Goal: Navigation & Orientation: Find specific page/section

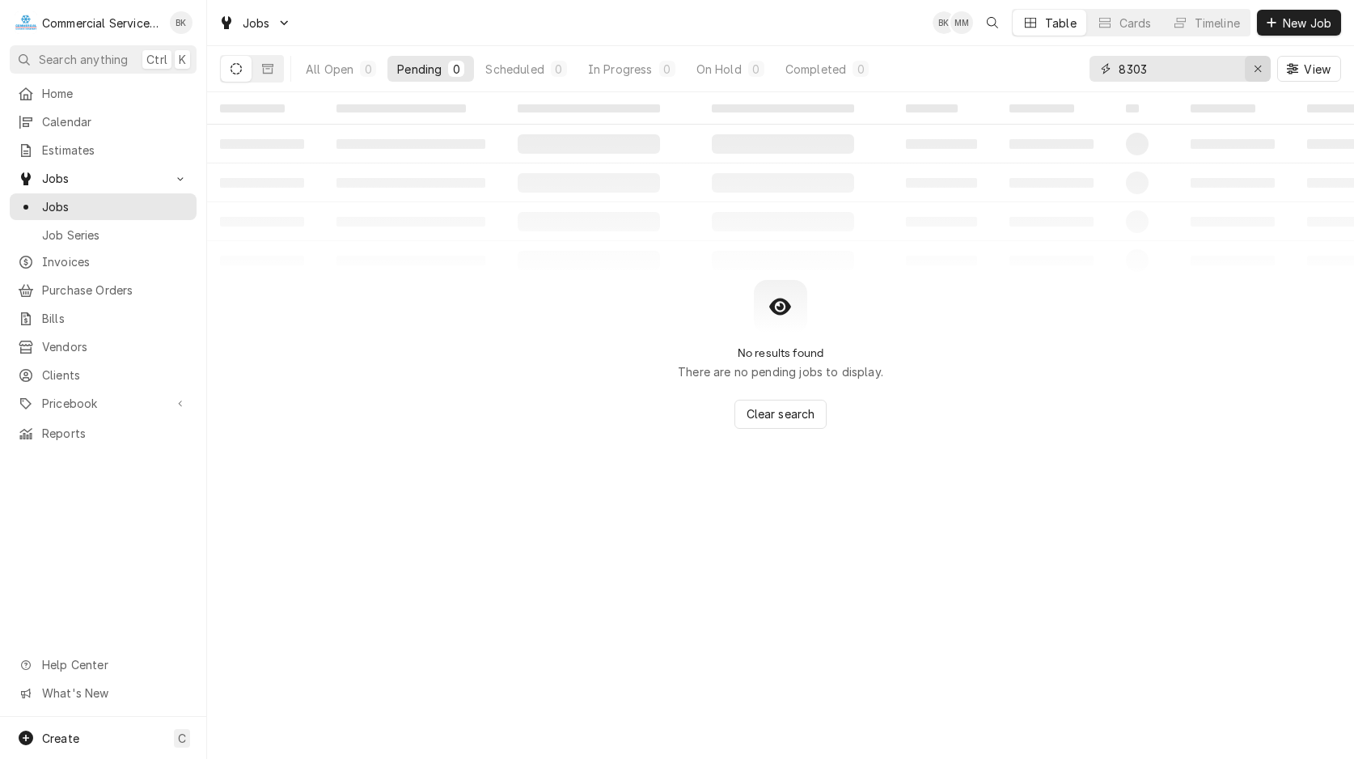
click at [1254, 69] on icon "Erase input" at bounding box center [1258, 68] width 9 height 11
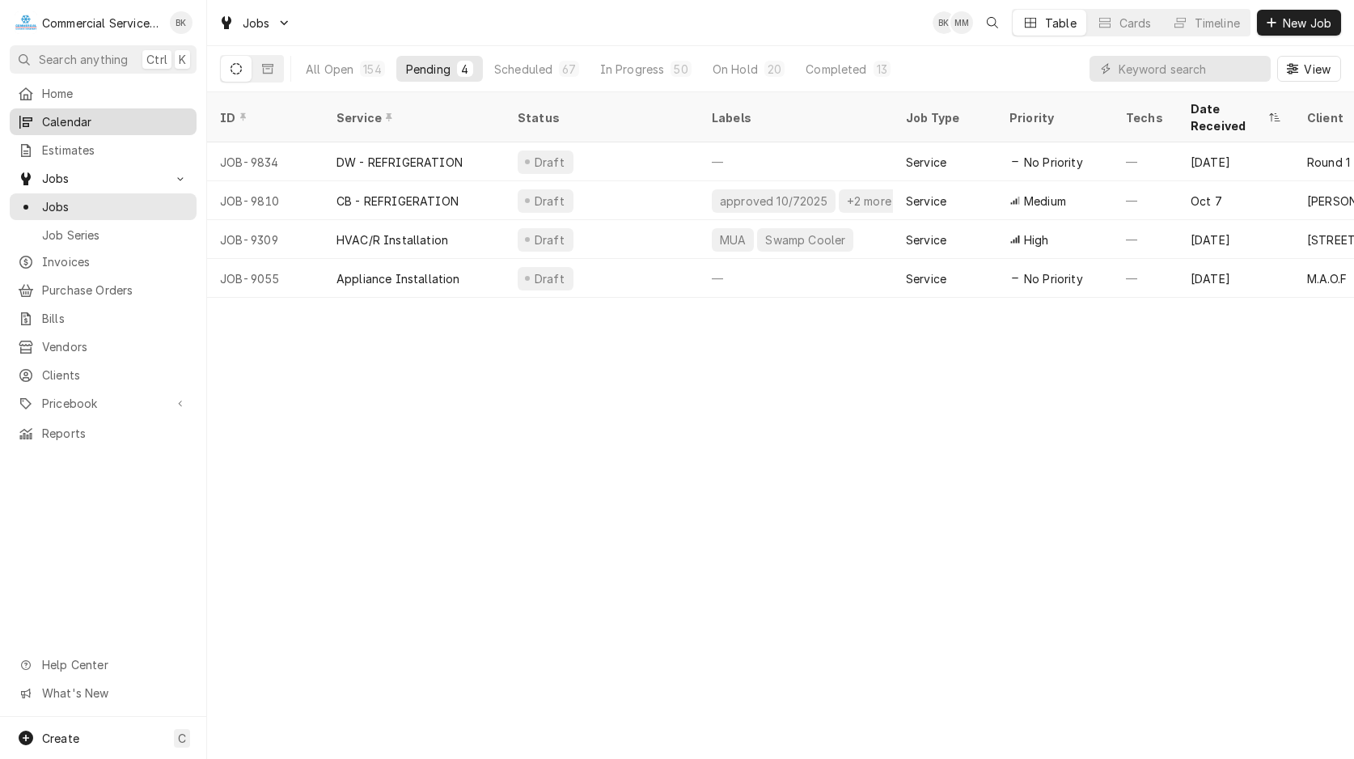
click at [85, 125] on span "Calendar" at bounding box center [115, 121] width 146 height 17
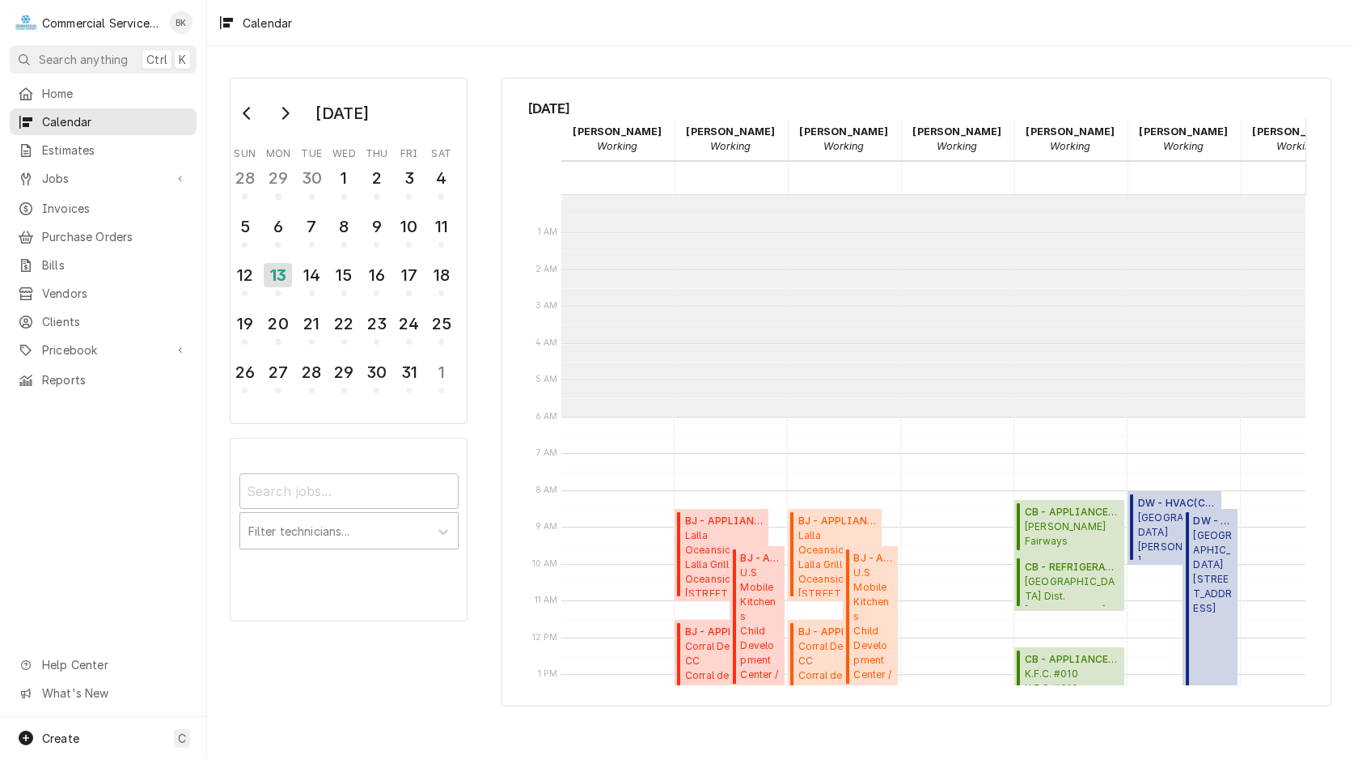
scroll to position [221, 0]
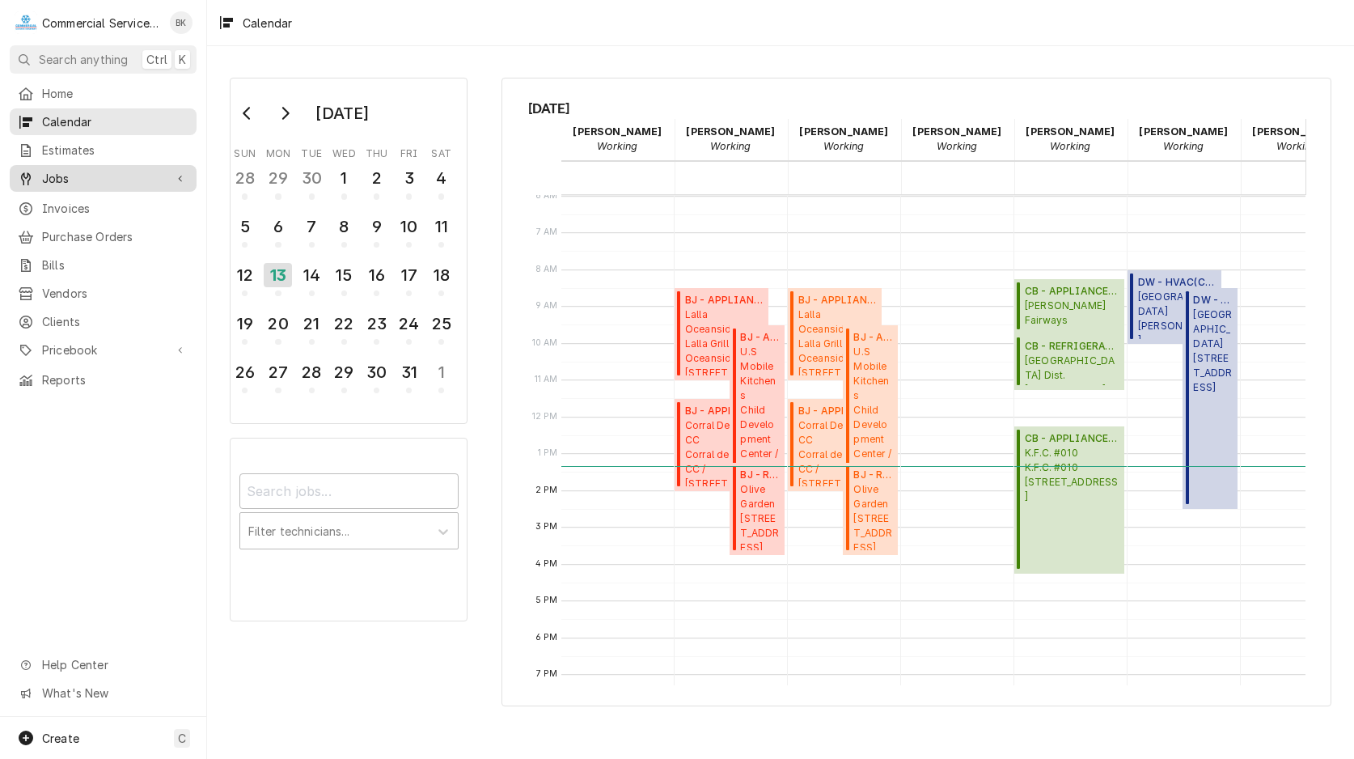
click at [78, 178] on span "Jobs" at bounding box center [103, 178] width 122 height 17
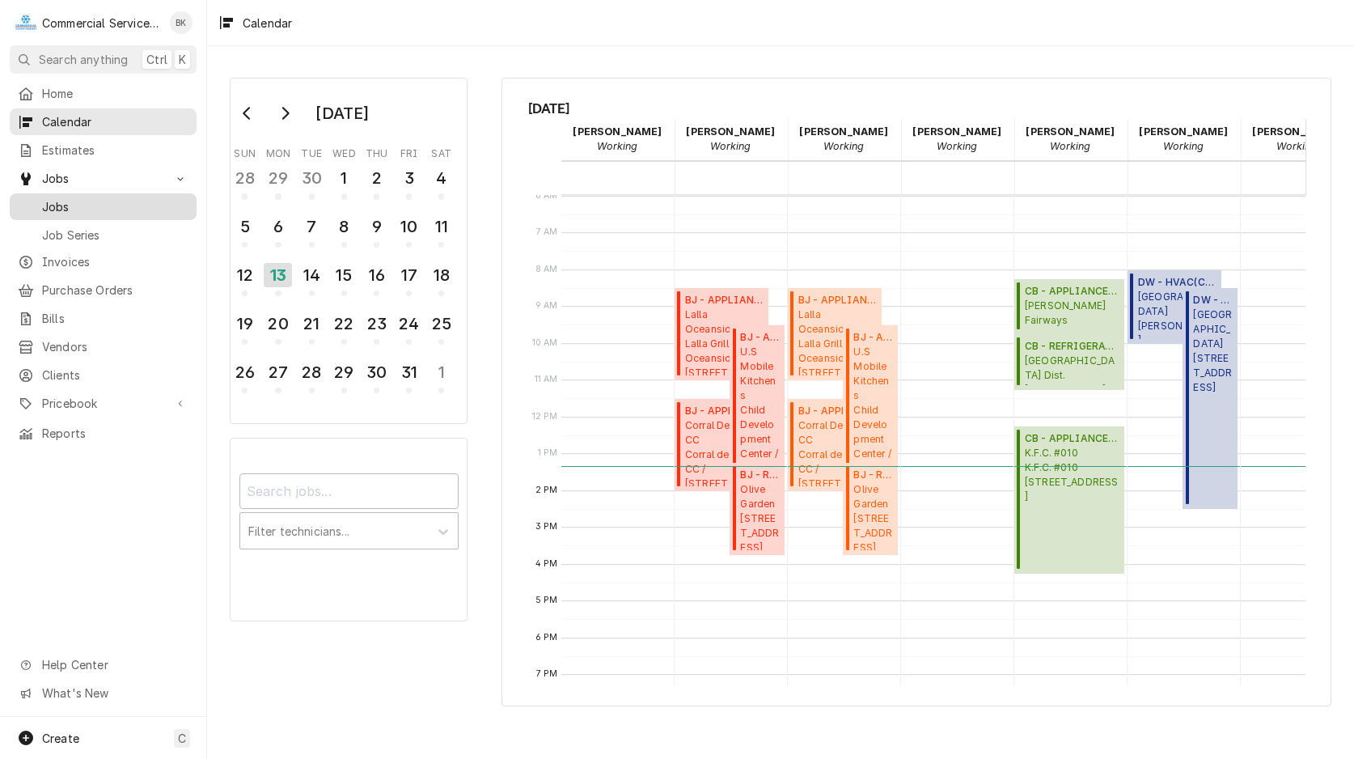
click at [89, 201] on span "Jobs" at bounding box center [115, 206] width 146 height 17
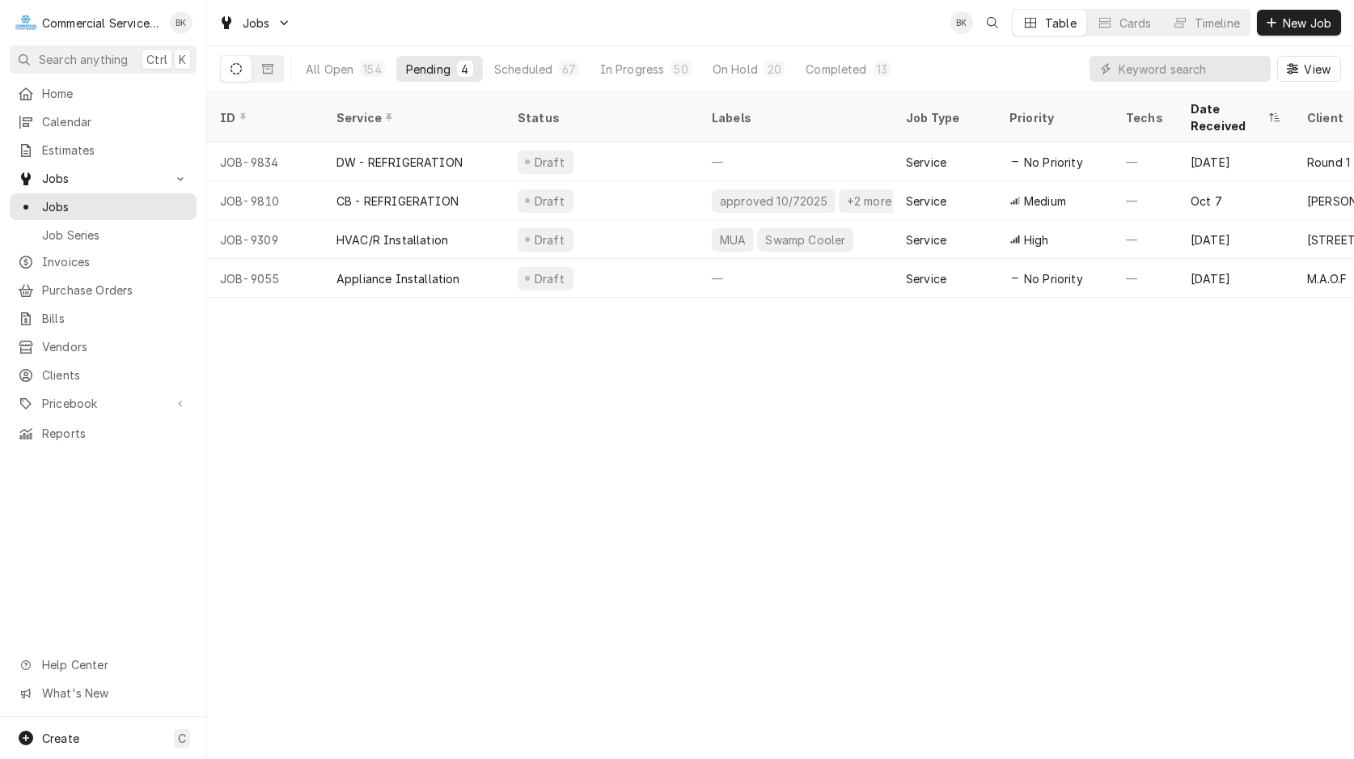
click at [427, 72] on div "Pending" at bounding box center [428, 69] width 44 height 17
click at [103, 116] on span "Calendar" at bounding box center [115, 121] width 146 height 17
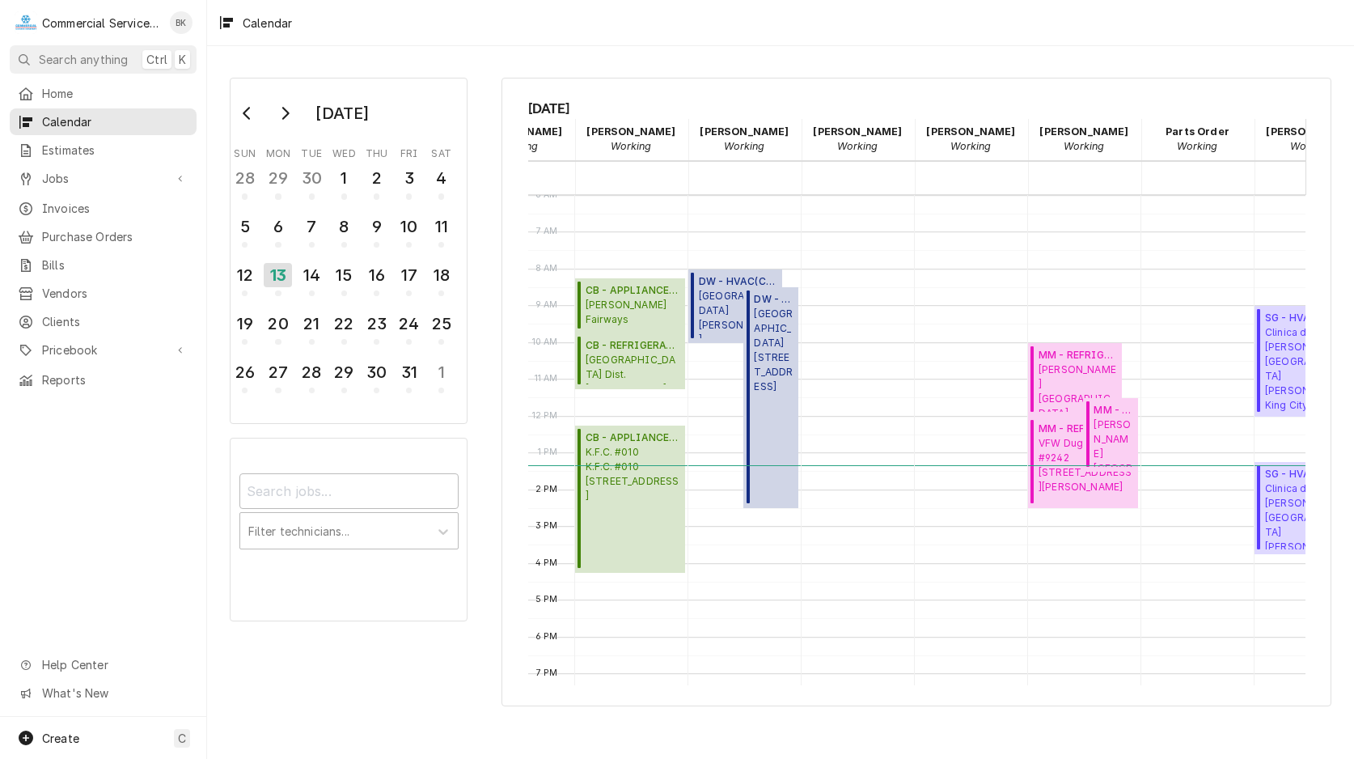
scroll to position [222, 502]
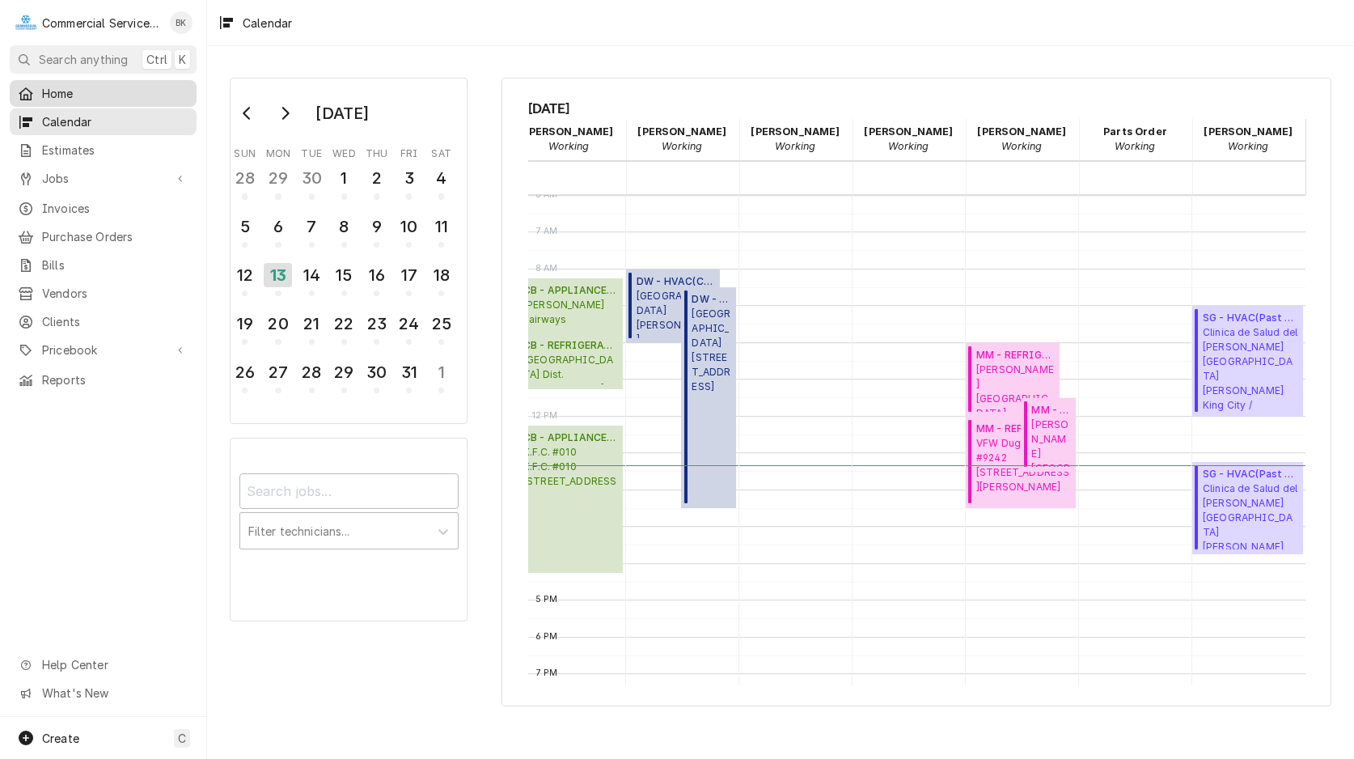
click at [74, 91] on span "Home" at bounding box center [115, 93] width 146 height 17
